Goal: Task Accomplishment & Management: Use online tool/utility

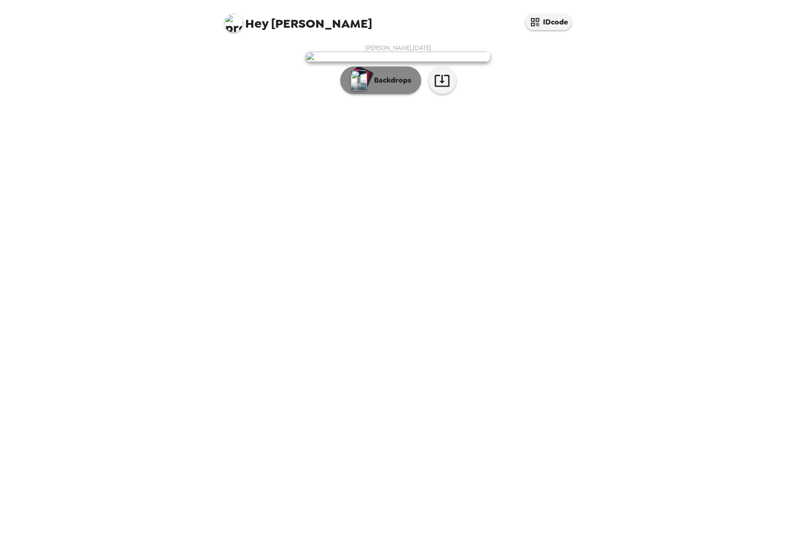
click at [376, 86] on p "Backdrops" at bounding box center [391, 80] width 42 height 11
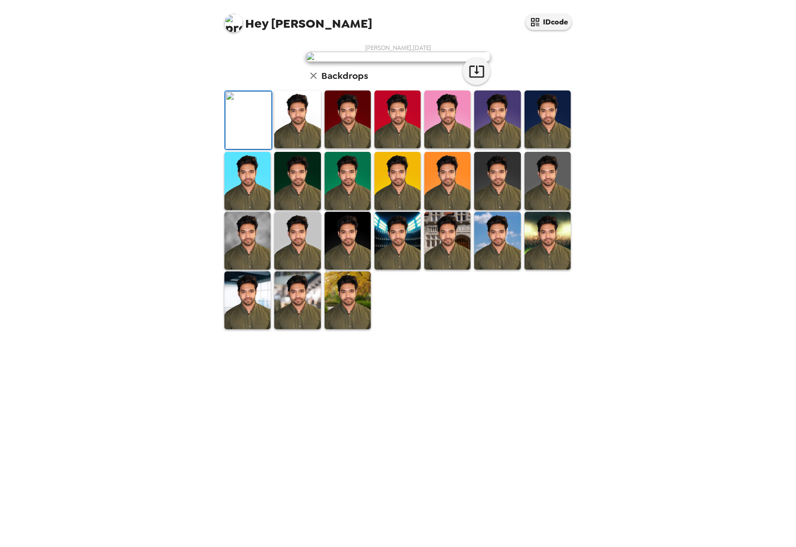
click at [296, 148] on img at bounding box center [297, 120] width 46 height 58
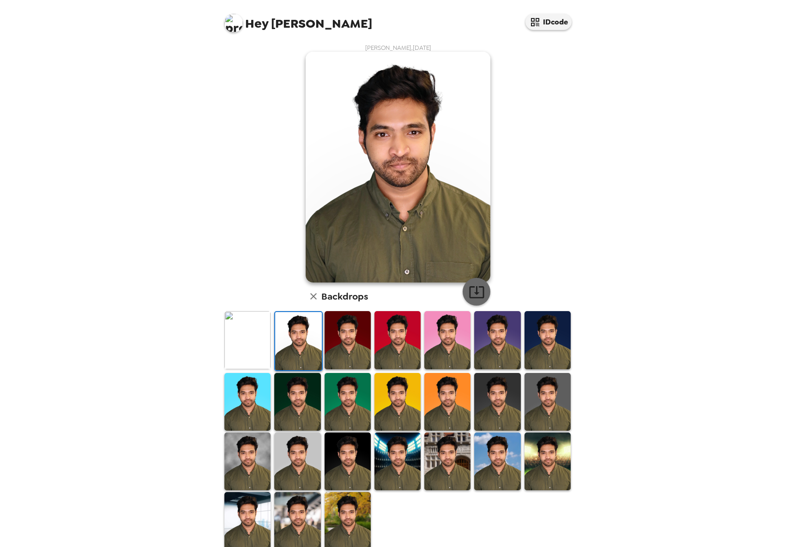
click at [479, 294] on icon "button" at bounding box center [477, 292] width 16 height 16
click at [255, 355] on img at bounding box center [248, 340] width 46 height 58
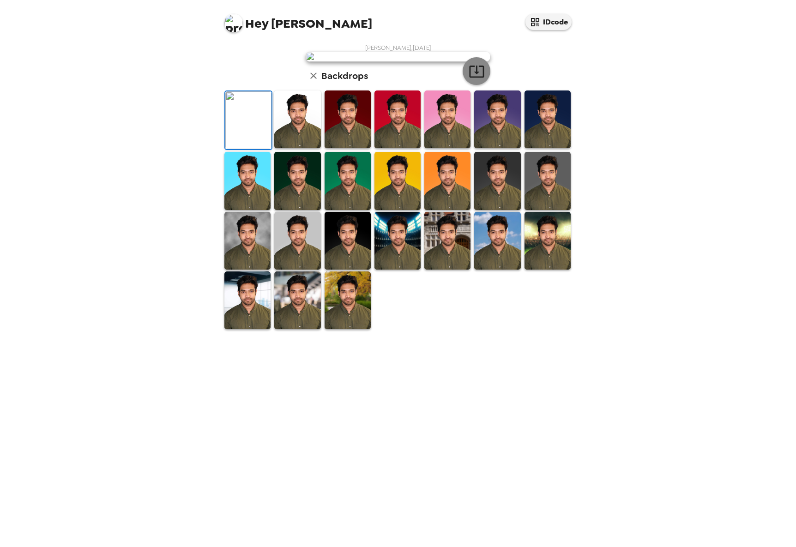
click at [476, 79] on icon "button" at bounding box center [477, 71] width 16 height 16
click at [346, 329] on img at bounding box center [348, 301] width 46 height 58
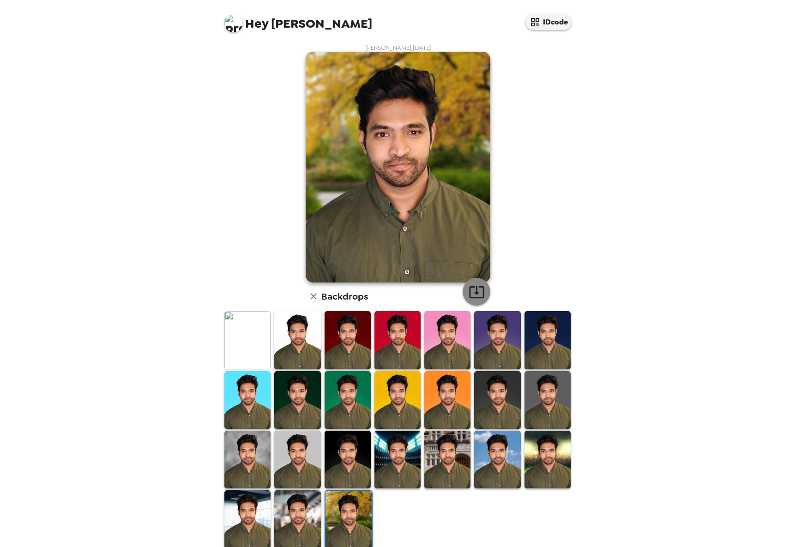
click at [479, 293] on icon "button" at bounding box center [477, 292] width 16 height 16
click at [325, 452] on img at bounding box center [348, 460] width 46 height 58
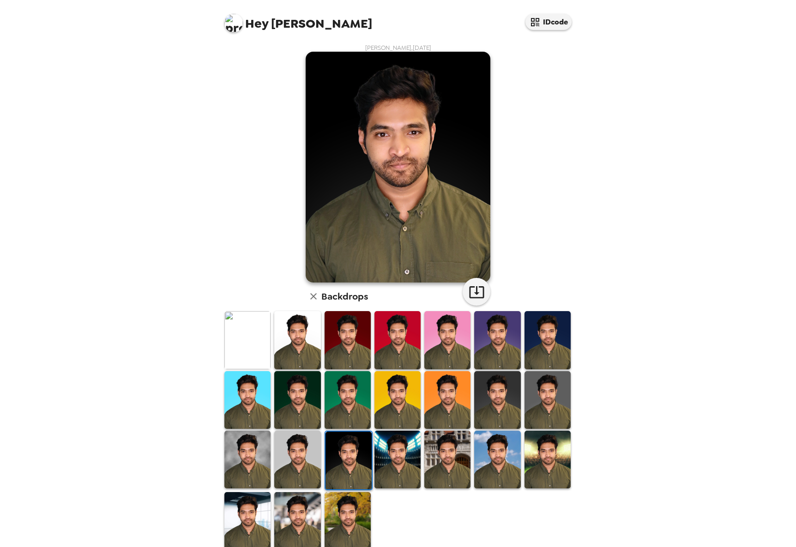
click at [333, 465] on img at bounding box center [349, 461] width 46 height 58
click at [477, 291] on icon "button" at bounding box center [477, 292] width 16 height 16
click at [310, 458] on img at bounding box center [297, 460] width 46 height 58
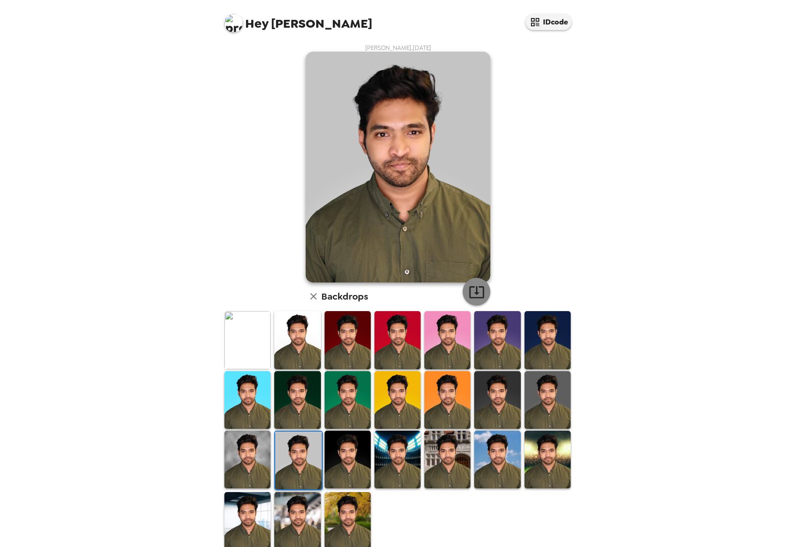
click at [475, 288] on icon "button" at bounding box center [477, 292] width 16 height 16
click at [262, 462] on img at bounding box center [248, 460] width 46 height 58
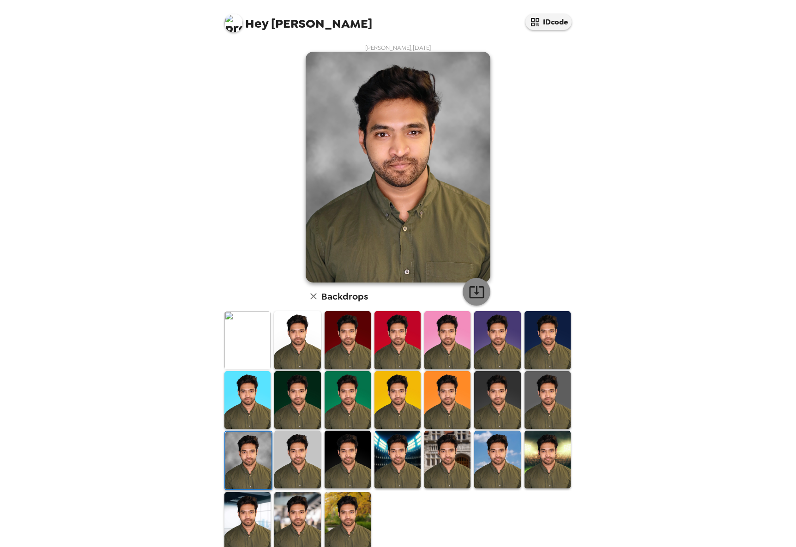
click at [471, 297] on icon "button" at bounding box center [476, 292] width 15 height 12
click at [490, 390] on img at bounding box center [497, 400] width 46 height 58
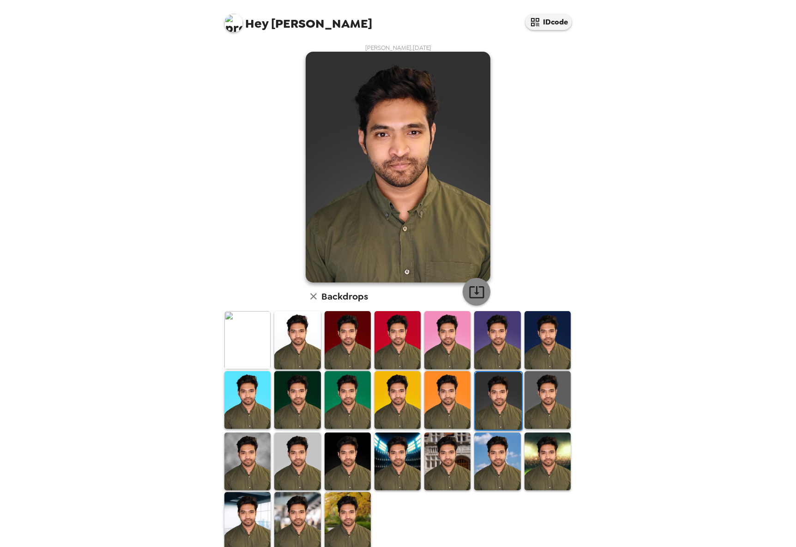
click at [472, 289] on icon "button" at bounding box center [477, 292] width 16 height 16
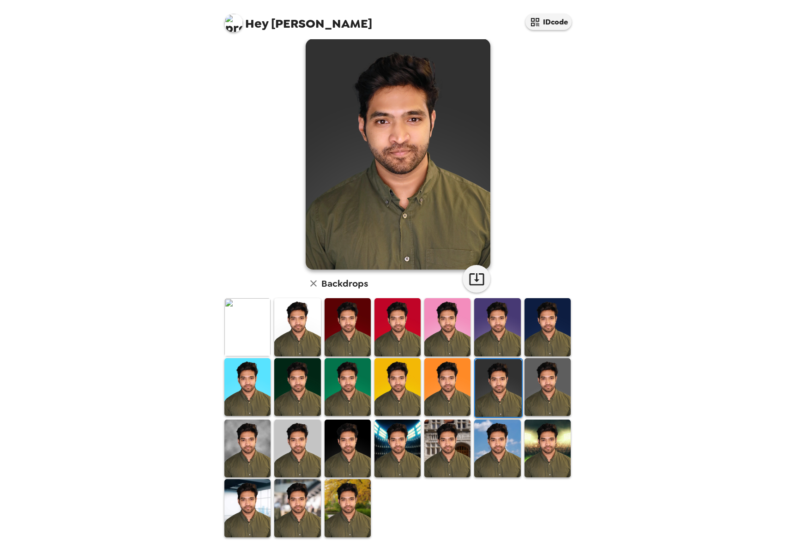
click at [386, 326] on img at bounding box center [398, 327] width 46 height 58
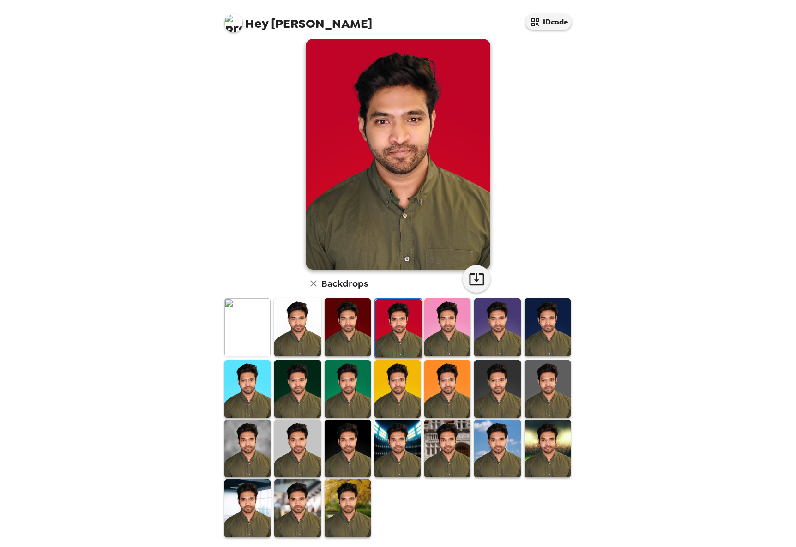
click at [305, 490] on img at bounding box center [297, 509] width 46 height 58
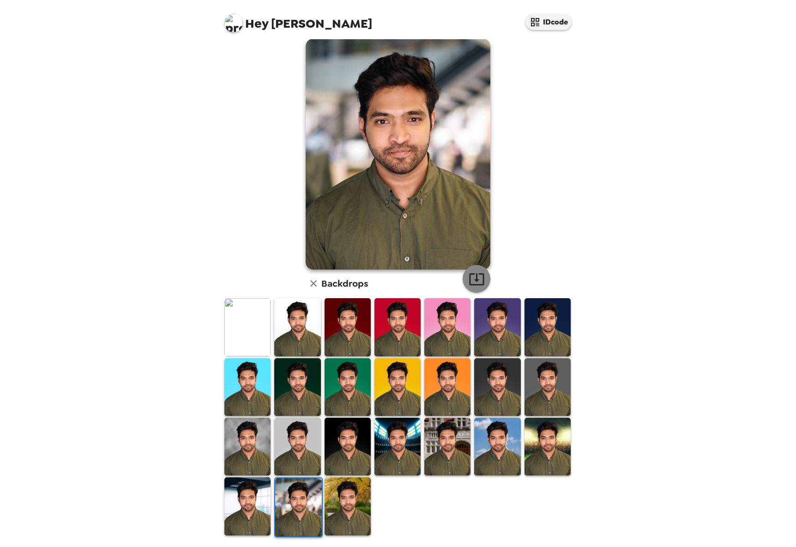
click at [469, 285] on icon "button" at bounding box center [476, 280] width 15 height 12
click at [355, 430] on img at bounding box center [348, 447] width 46 height 58
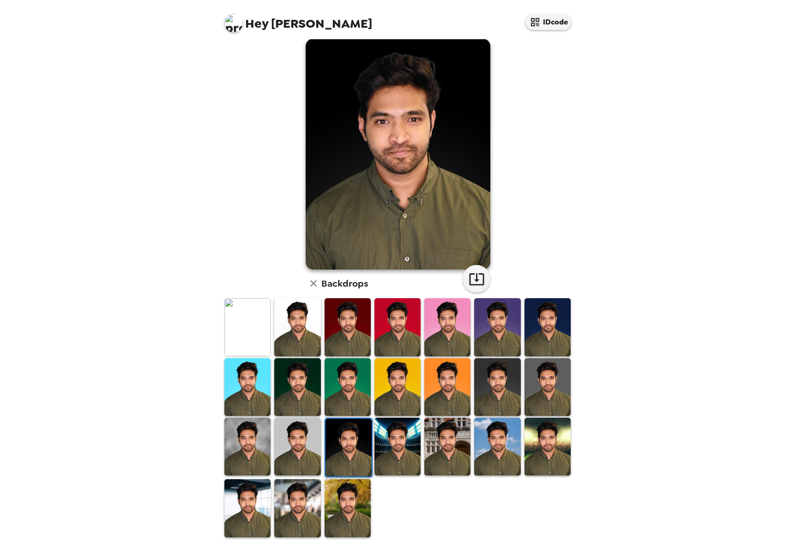
click at [304, 485] on img at bounding box center [297, 509] width 46 height 58
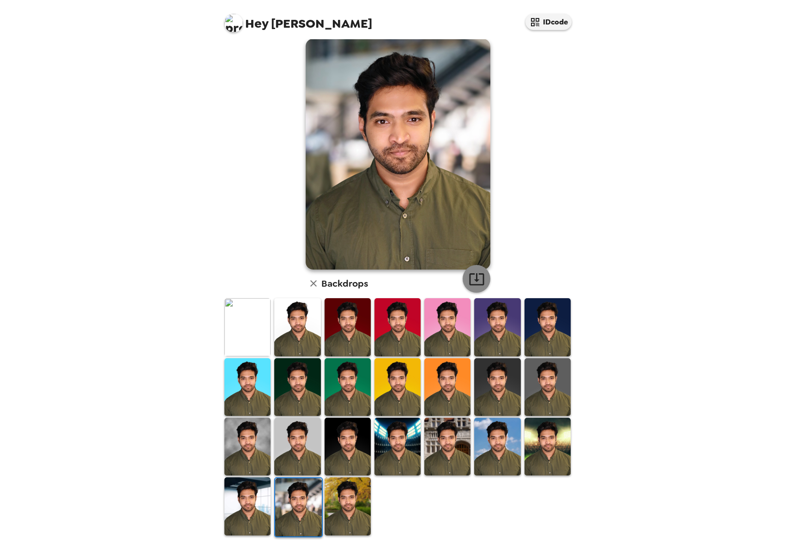
click at [474, 286] on icon "button" at bounding box center [477, 279] width 16 height 16
click at [454, 429] on img at bounding box center [448, 447] width 46 height 58
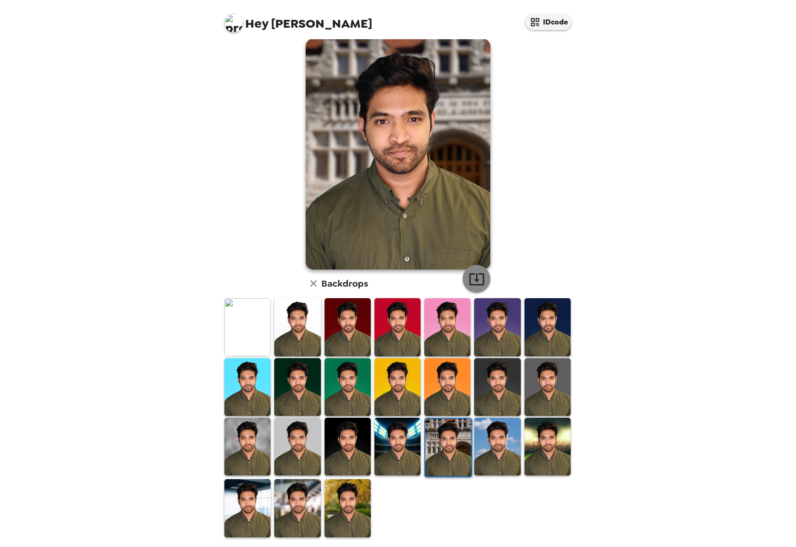
click at [475, 284] on icon "button" at bounding box center [477, 279] width 16 height 16
click at [368, 314] on img at bounding box center [348, 327] width 46 height 58
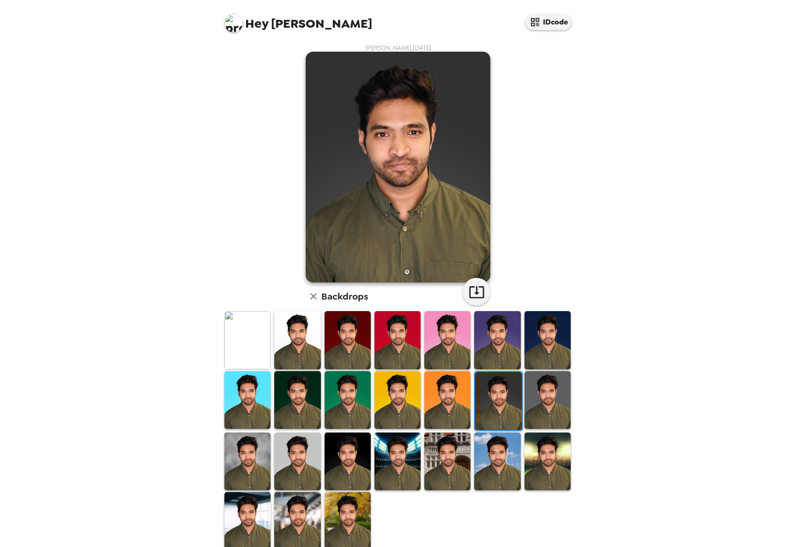
scroll to position [13, 0]
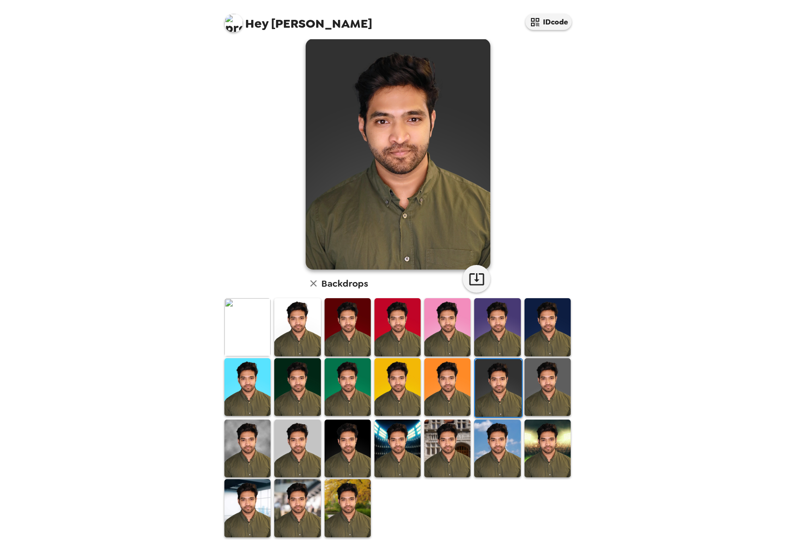
click at [566, 399] on div at bounding box center [400, 418] width 355 height 241
click at [551, 395] on img at bounding box center [548, 388] width 46 height 58
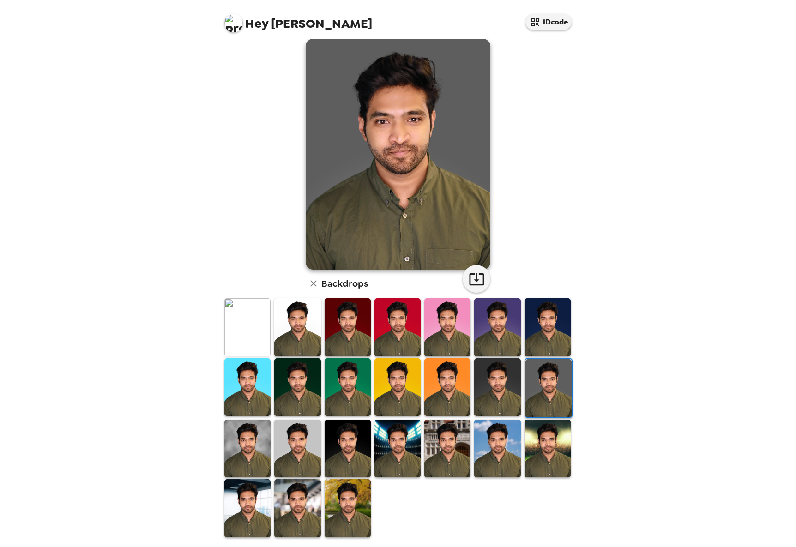
click at [409, 444] on img at bounding box center [398, 449] width 46 height 58
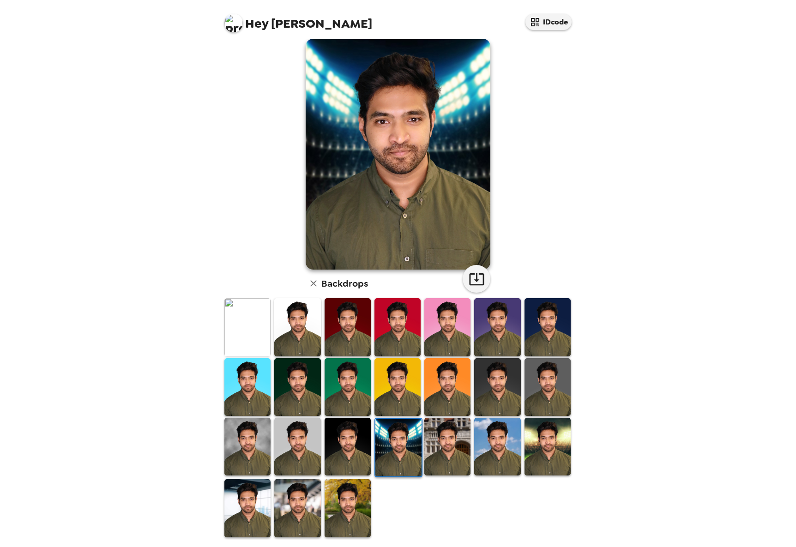
scroll to position [0, 0]
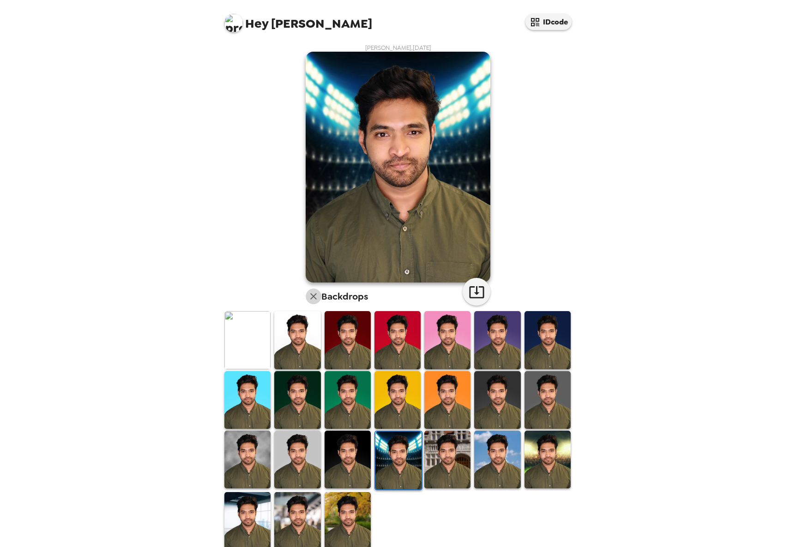
click at [315, 300] on icon "button" at bounding box center [313, 296] width 11 height 11
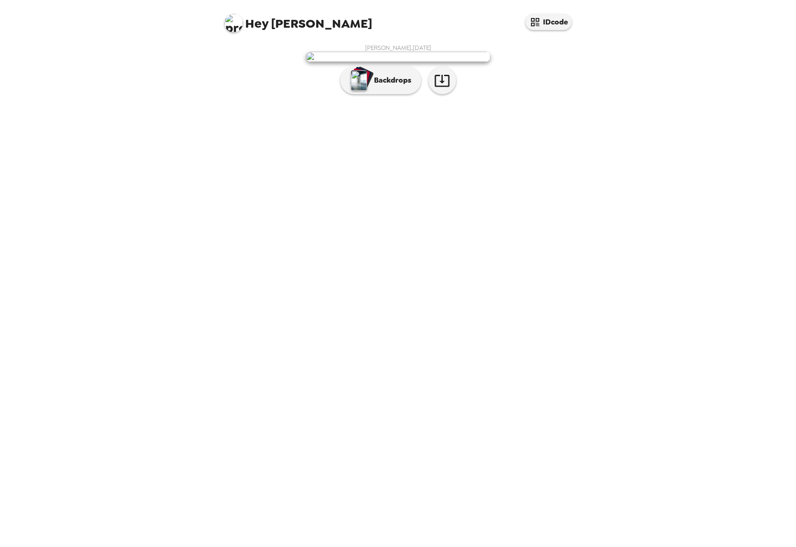
click at [244, 25] on span "Hey Aswath" at bounding box center [299, 19] width 148 height 21
click at [225, 19] on img at bounding box center [234, 23] width 18 height 18
click at [257, 28] on div at bounding box center [398, 273] width 796 height 547
click at [258, 25] on span "Hey" at bounding box center [256, 23] width 23 height 17
